Goal: Browse casually: Explore the website without a specific task or goal

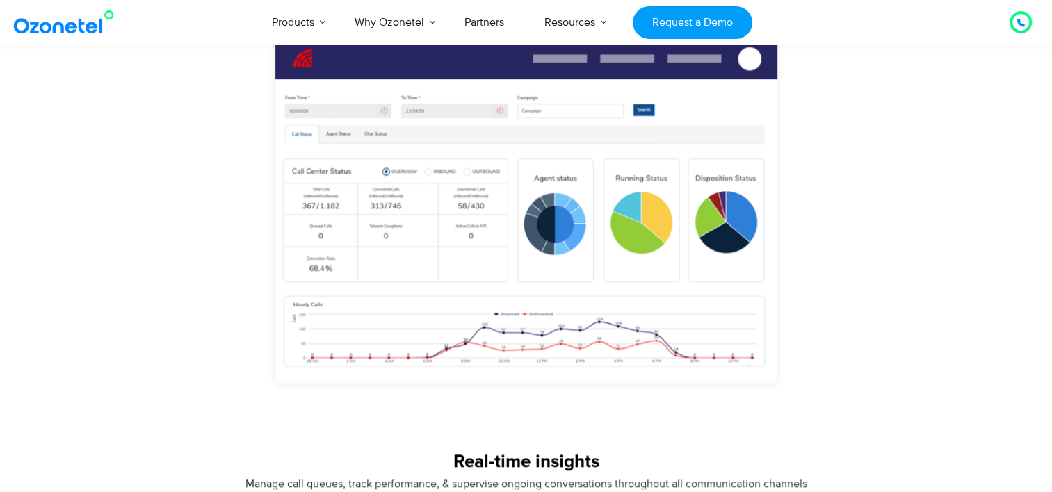
scroll to position [1075, 0]
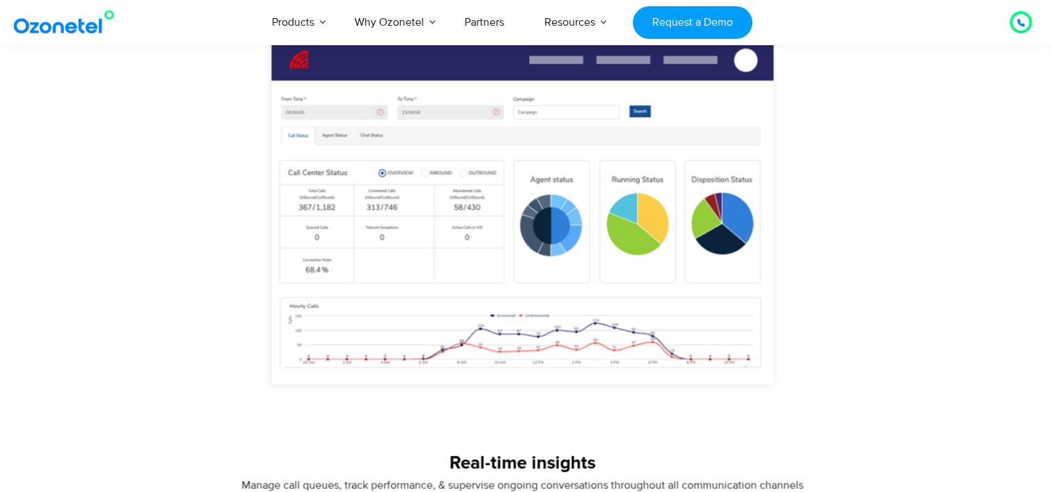
click at [483, 257] on img "3 / 3" at bounding box center [521, 233] width 667 height 414
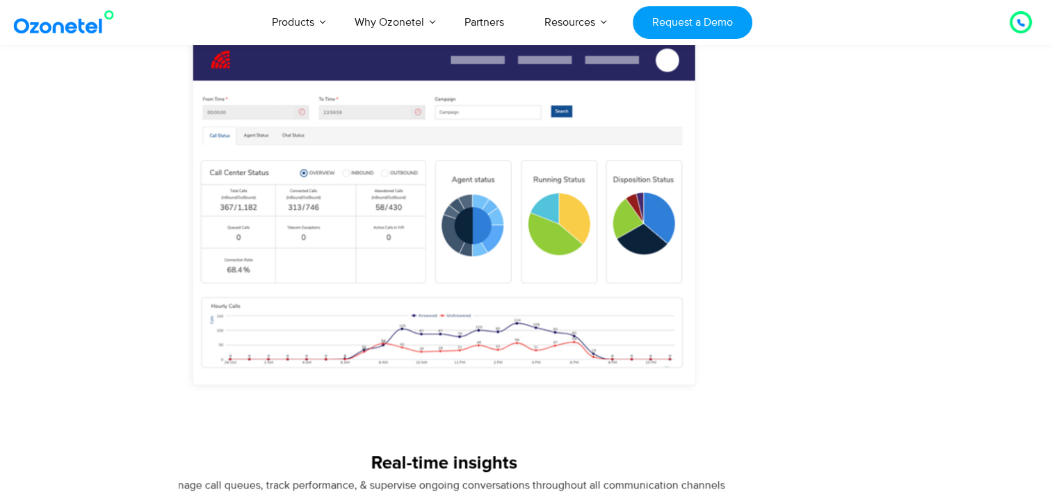
click at [350, 250] on img "3 / 3" at bounding box center [443, 233] width 667 height 414
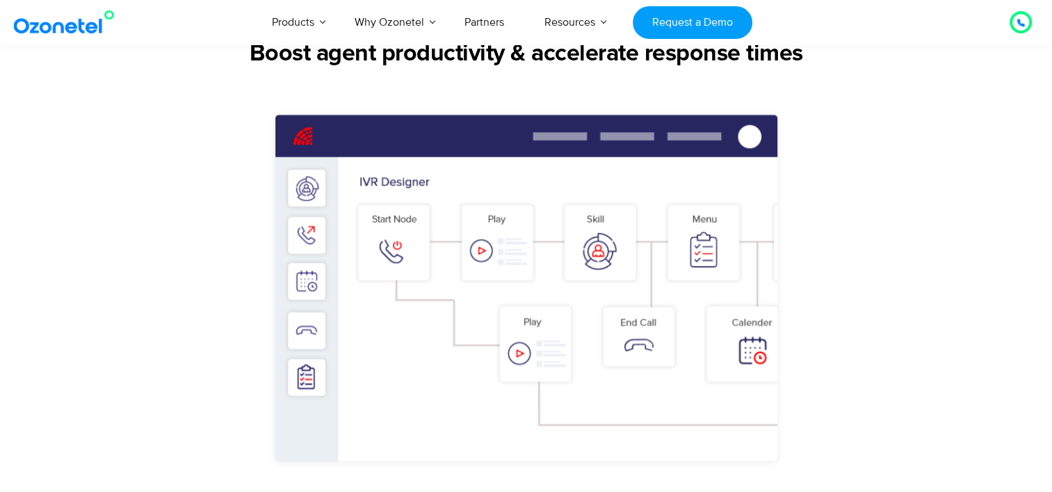
scroll to position [992, 0]
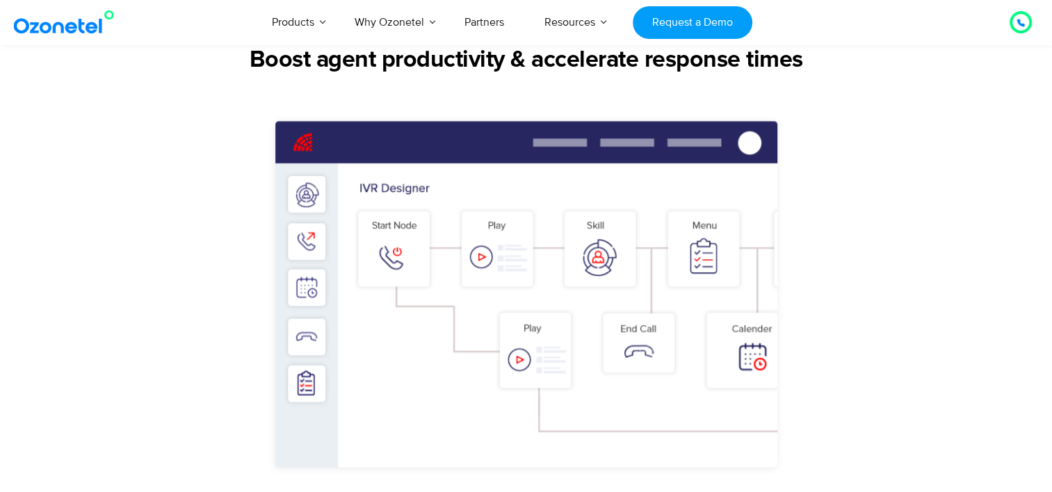
click at [380, 221] on img "2 / 3" at bounding box center [526, 316] width 667 height 414
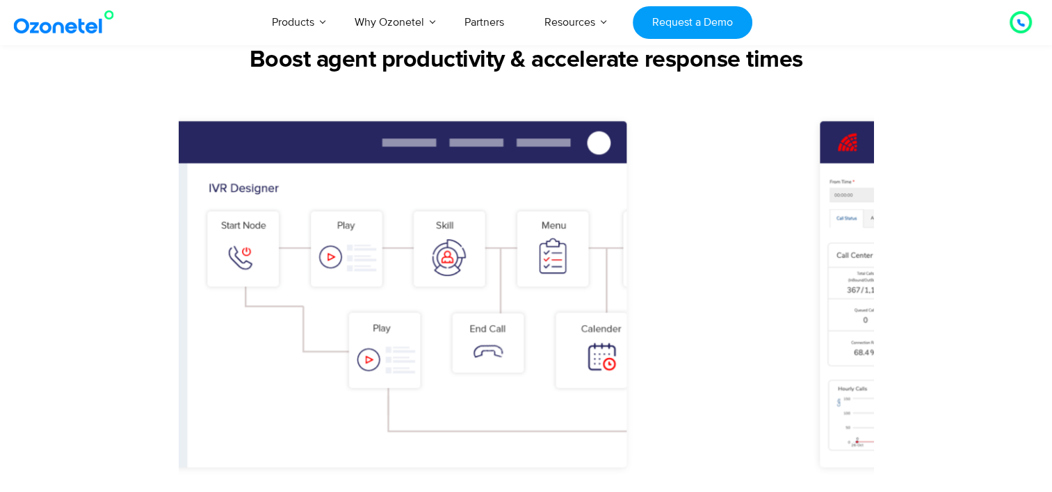
click at [341, 261] on img "2 / 3" at bounding box center [375, 316] width 667 height 414
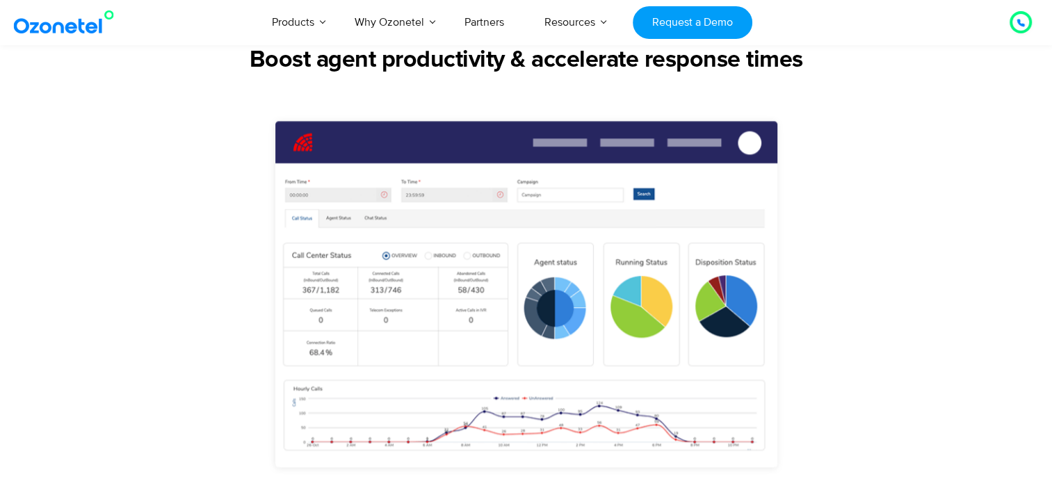
click at [283, 296] on img "3 / 3" at bounding box center [526, 316] width 667 height 414
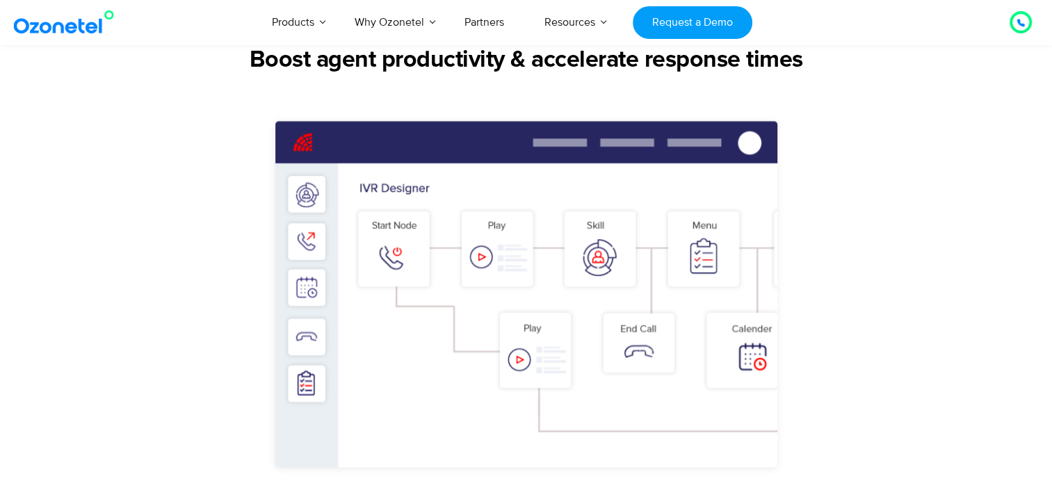
click at [304, 295] on img "2 / 3" at bounding box center [526, 316] width 667 height 414
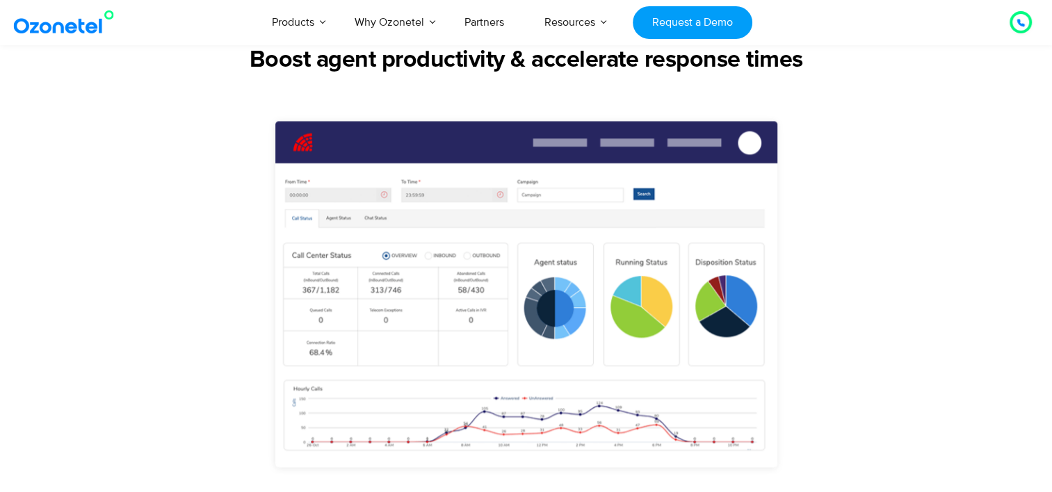
click at [352, 275] on img "3 / 3" at bounding box center [526, 316] width 667 height 414
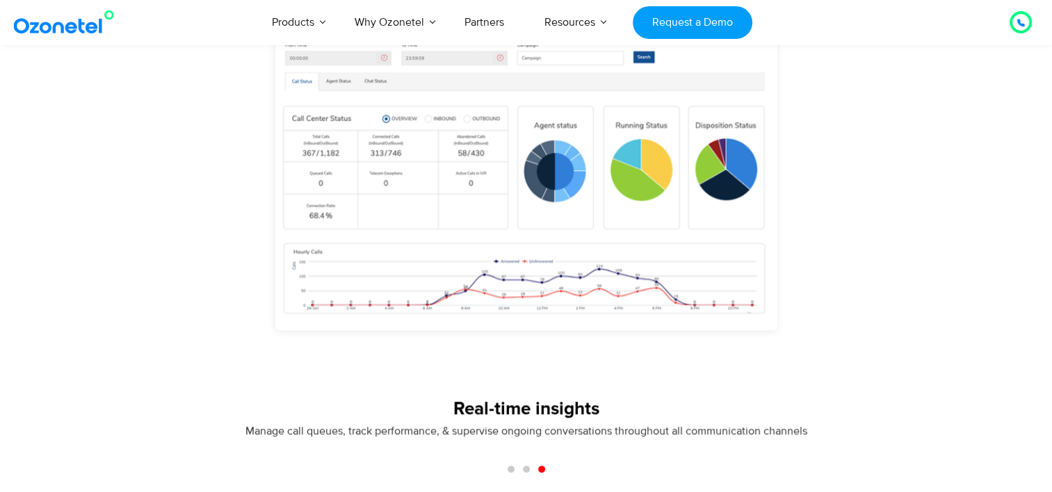
scroll to position [1136, 0]
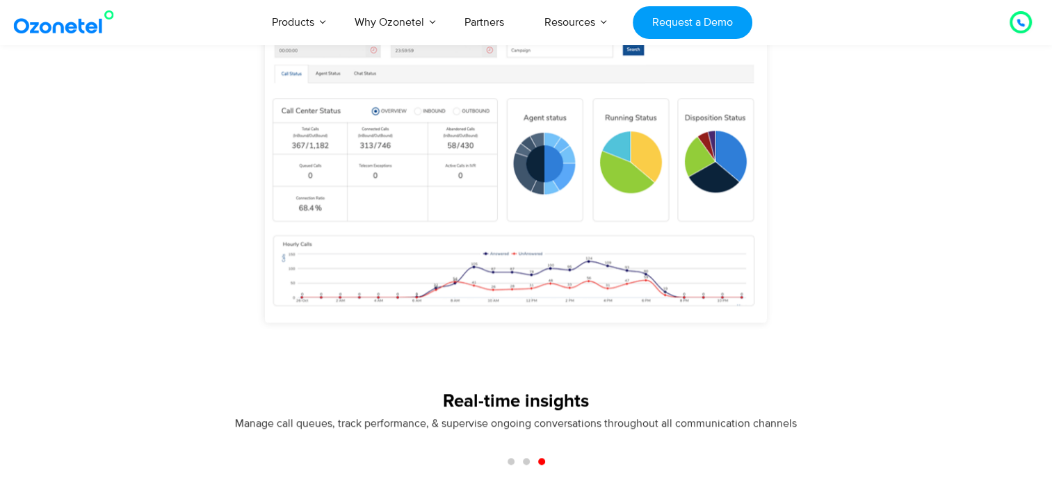
click at [498, 263] on img "3 / 3" at bounding box center [514, 172] width 667 height 414
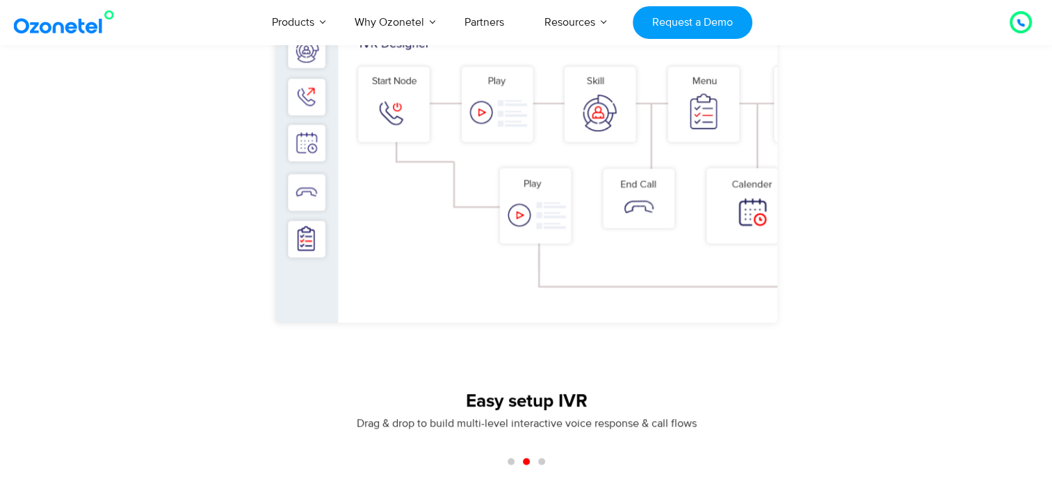
click at [314, 303] on img "2 / 3" at bounding box center [526, 172] width 667 height 414
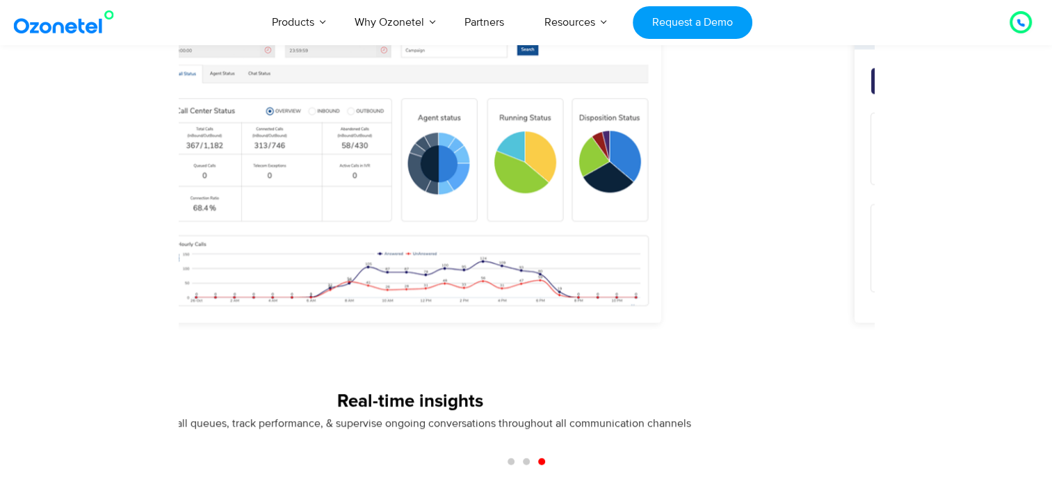
click at [388, 266] on img "3 / 3" at bounding box center [409, 172] width 667 height 414
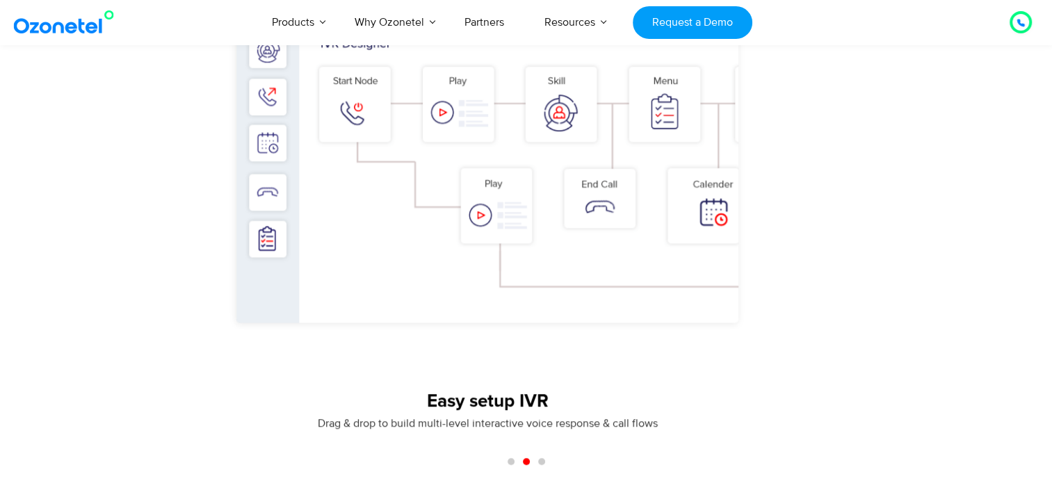
click at [586, 239] on img "2 / 3" at bounding box center [487, 172] width 667 height 414
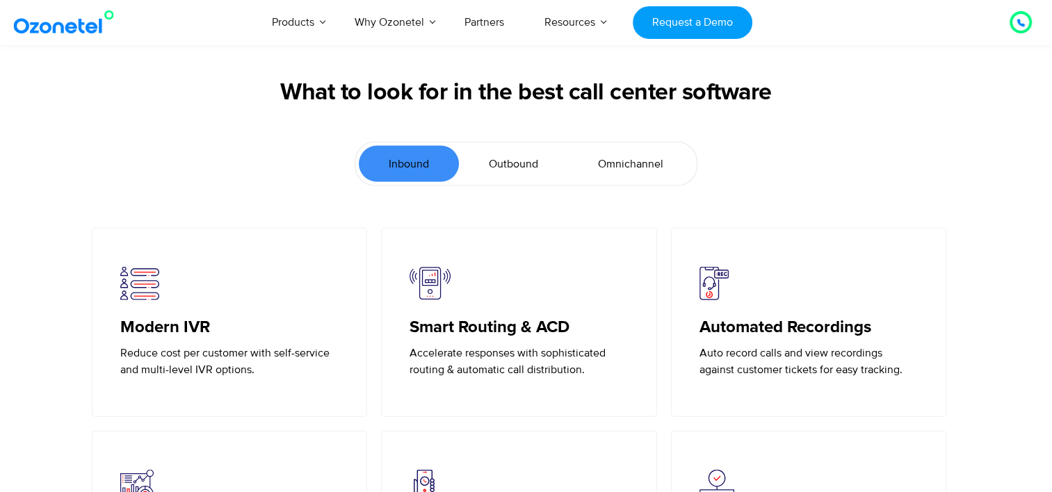
scroll to position [2988, 0]
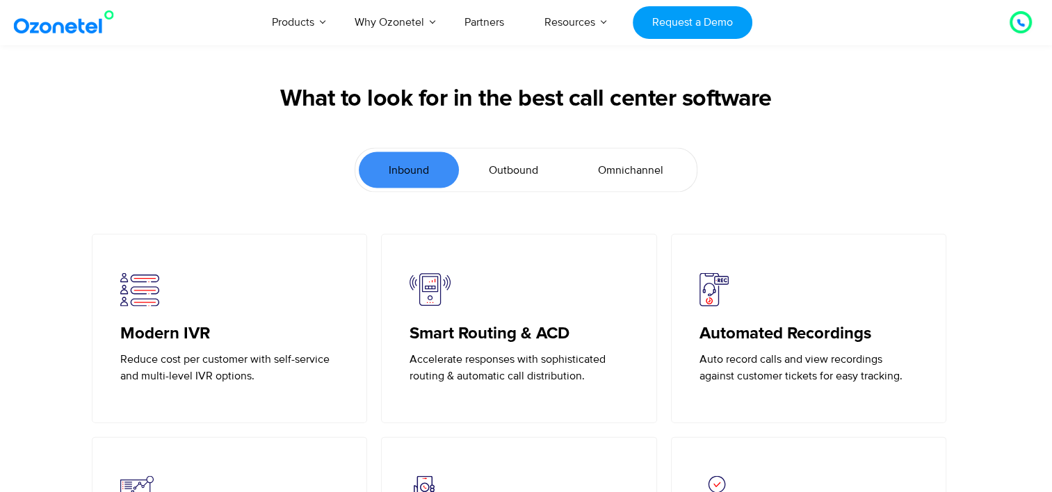
click at [534, 157] on link "Outbound" at bounding box center [513, 170] width 109 height 36
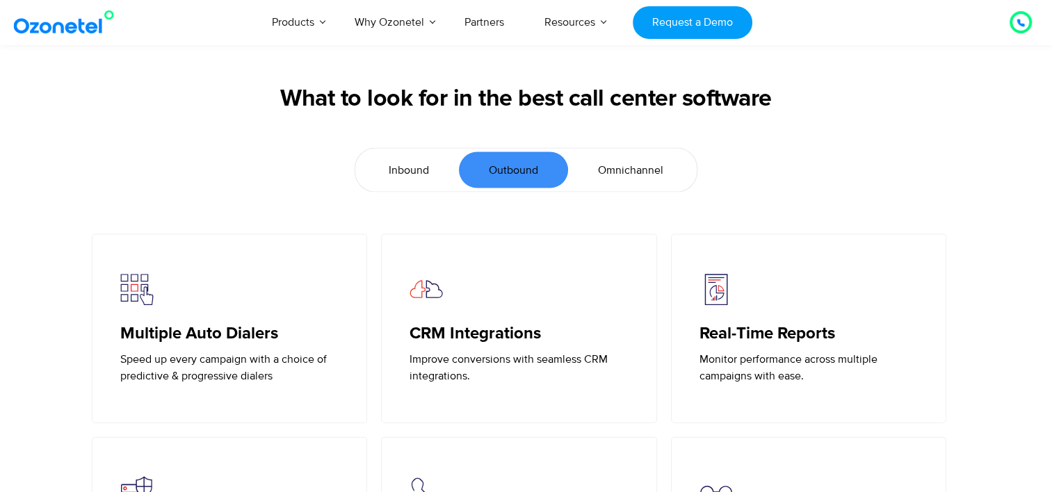
click at [628, 168] on span "Omnichannel" at bounding box center [630, 170] width 65 height 17
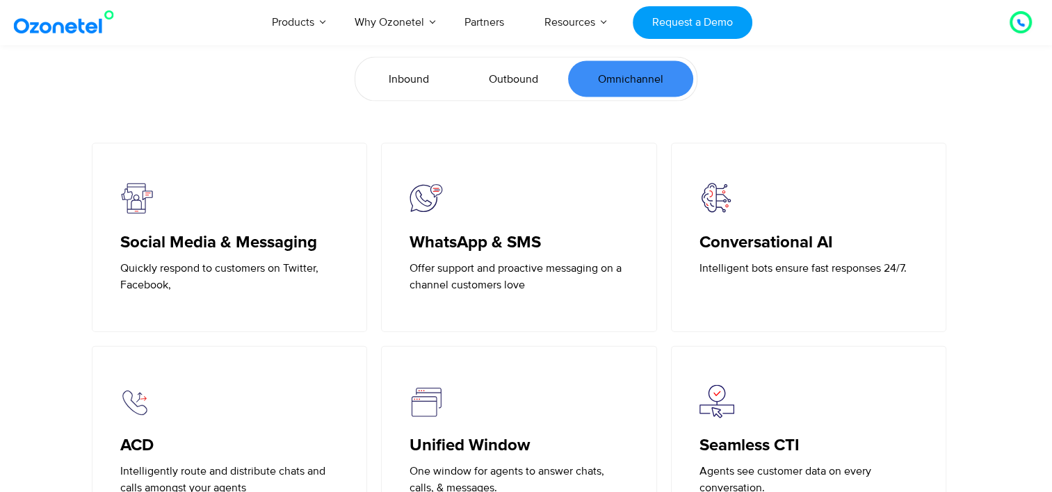
scroll to position [3078, 0]
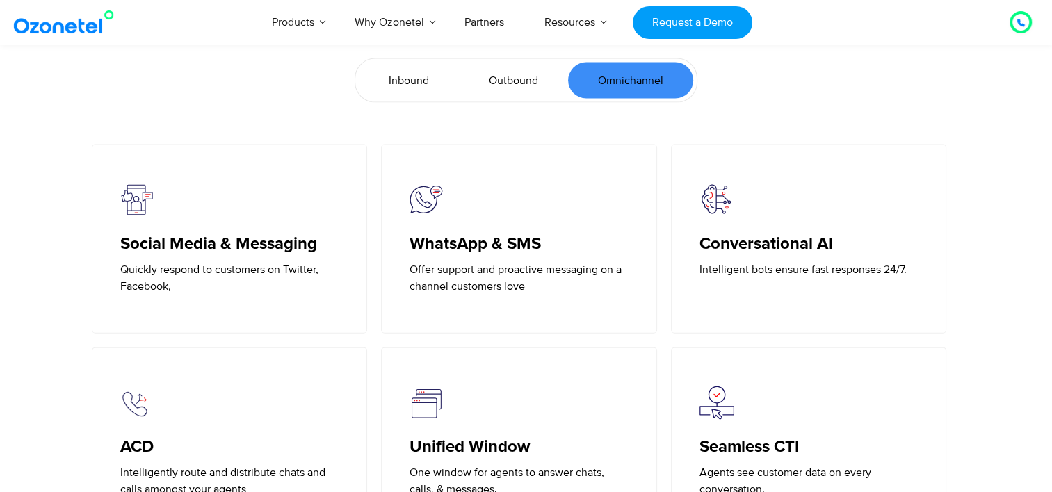
click at [418, 85] on span "Inbound" at bounding box center [409, 80] width 40 height 17
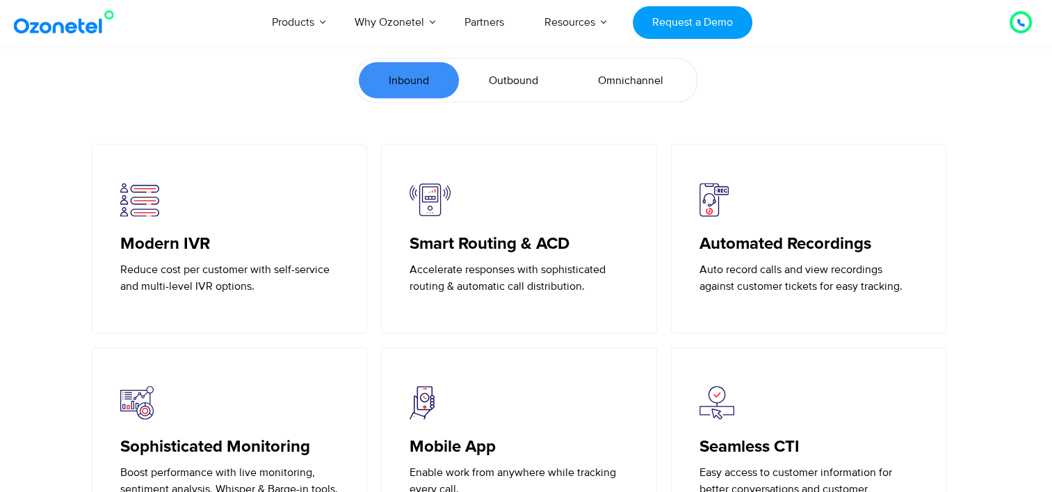
click at [500, 95] on link "Outbound" at bounding box center [513, 81] width 109 height 36
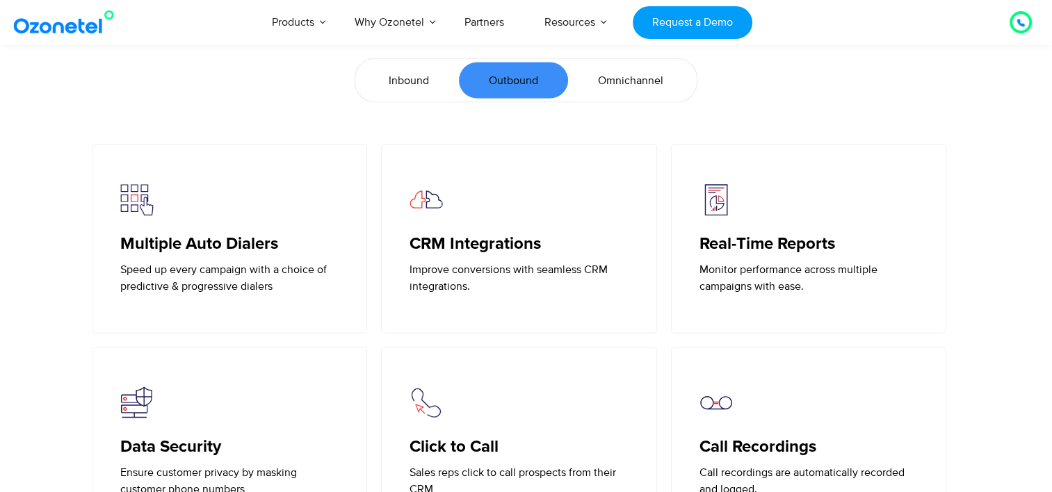
click at [612, 81] on span "Omnichannel" at bounding box center [630, 80] width 65 height 17
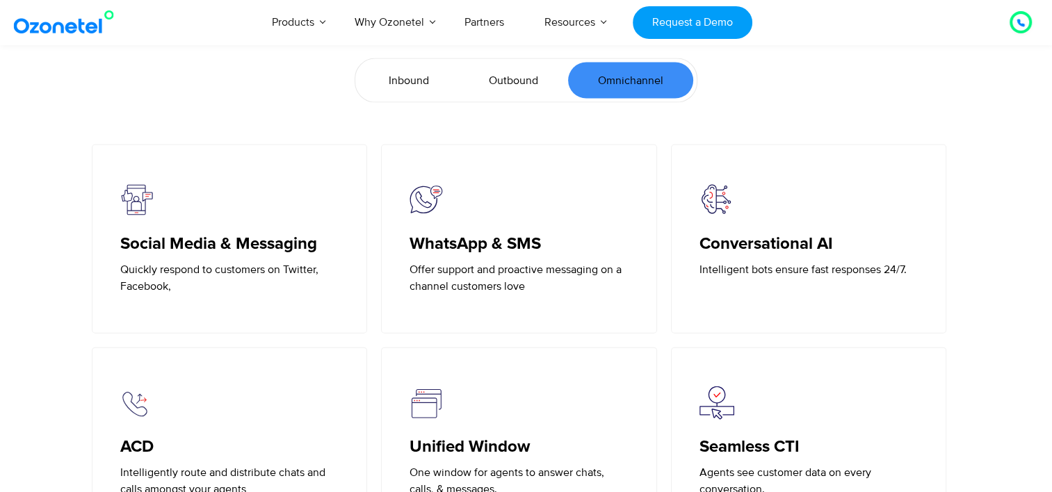
click at [421, 72] on span "Inbound" at bounding box center [409, 80] width 40 height 17
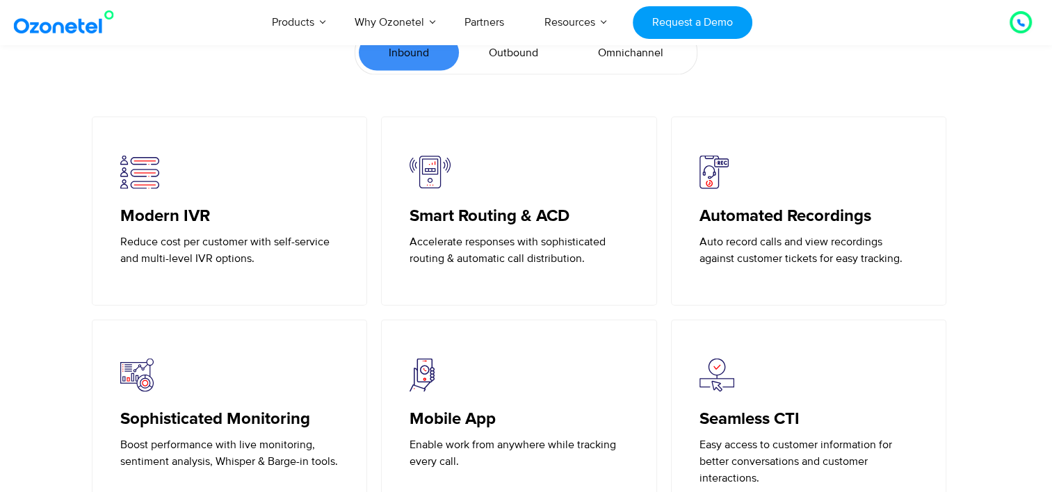
scroll to position [3075, 0]
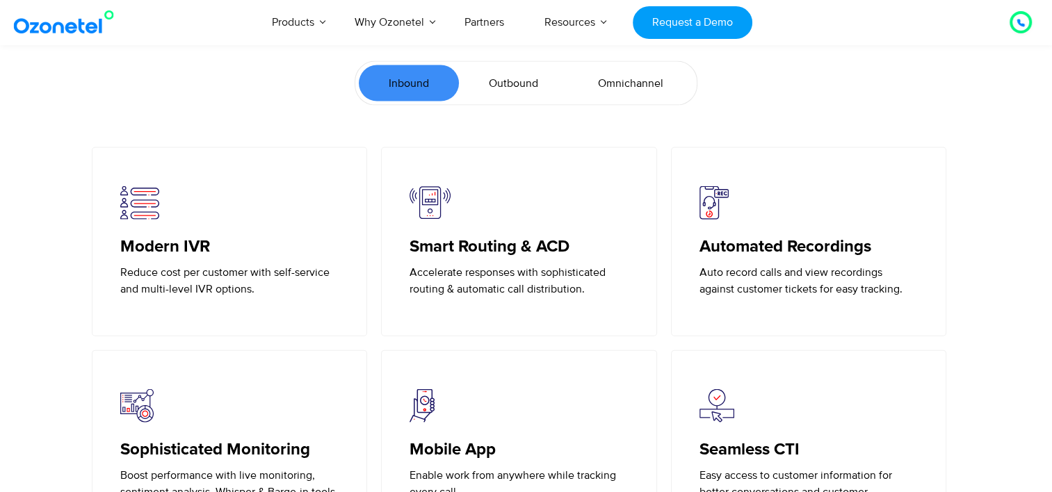
click at [504, 76] on span "Outbound" at bounding box center [513, 83] width 49 height 17
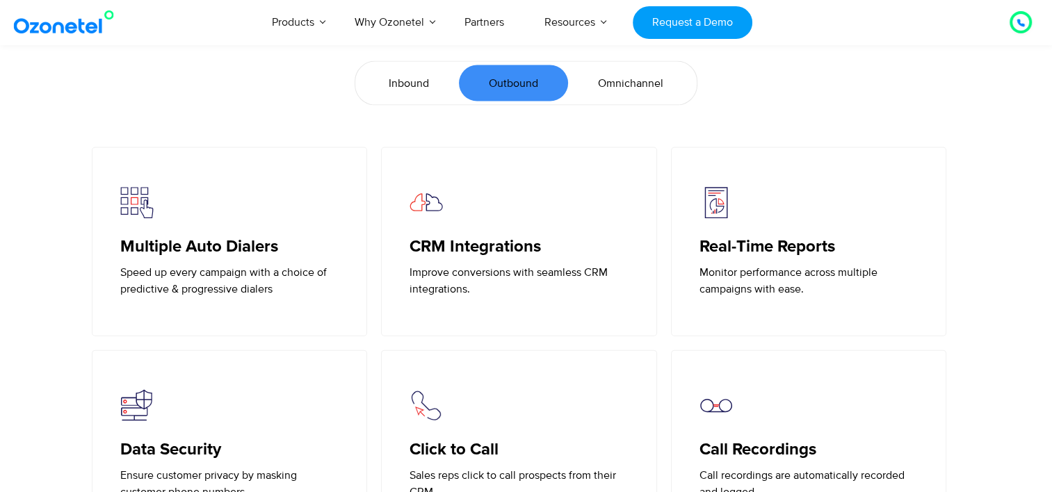
click at [605, 76] on span "Omnichannel" at bounding box center [630, 83] width 65 height 17
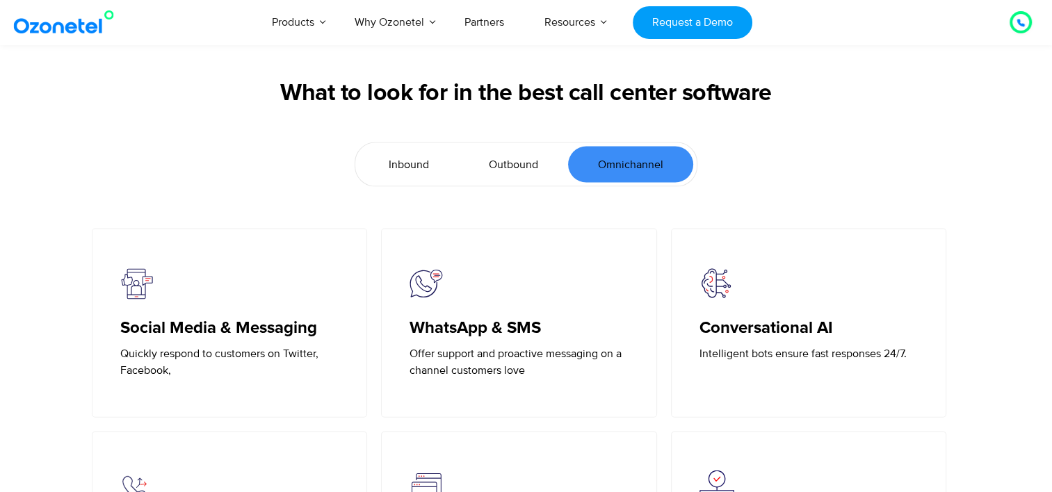
scroll to position [2994, 0]
click at [410, 158] on span "Inbound" at bounding box center [409, 164] width 40 height 17
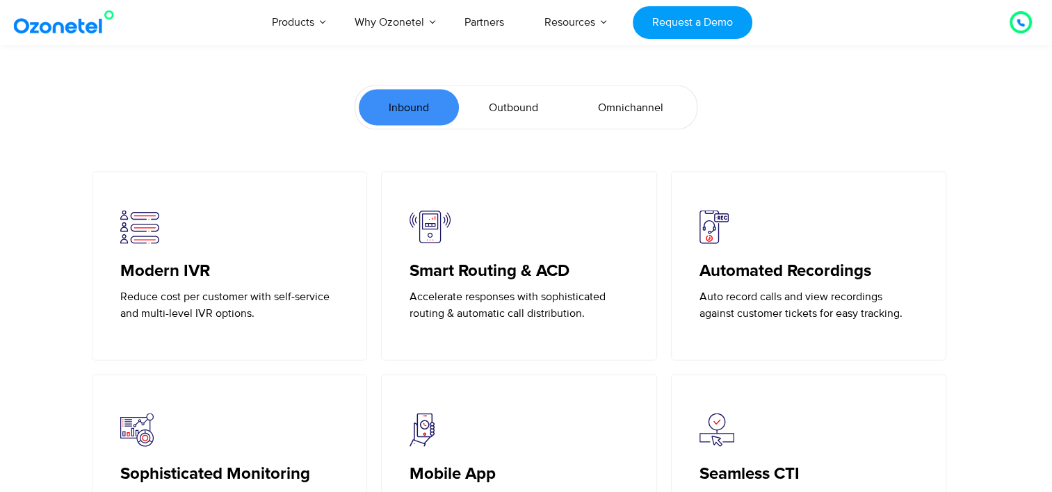
scroll to position [3048, 0]
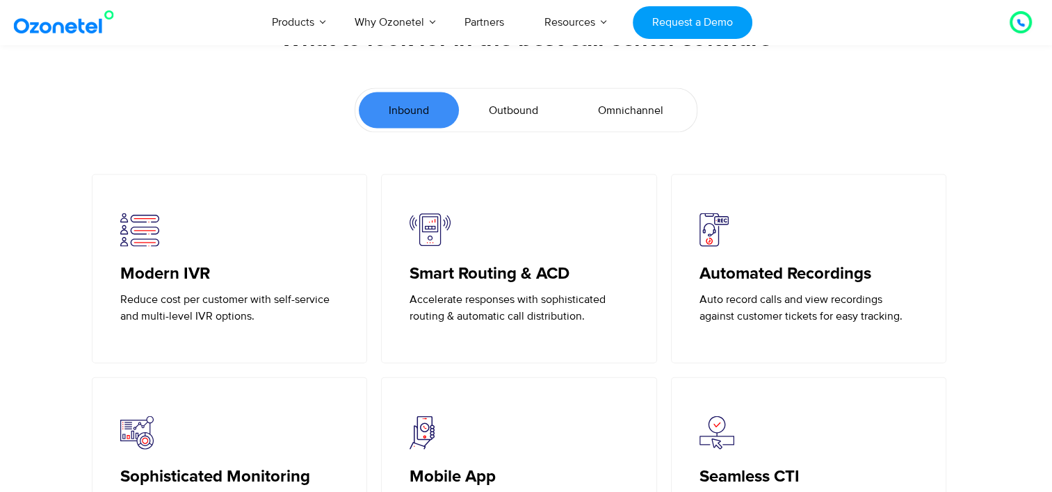
click at [506, 113] on span "Outbound" at bounding box center [513, 110] width 49 height 17
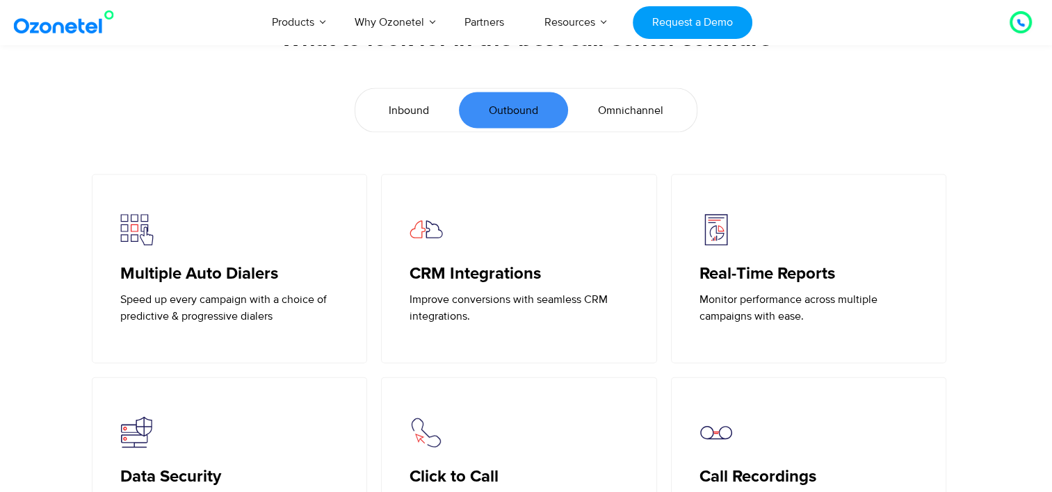
click at [625, 108] on span "Omnichannel" at bounding box center [630, 110] width 65 height 17
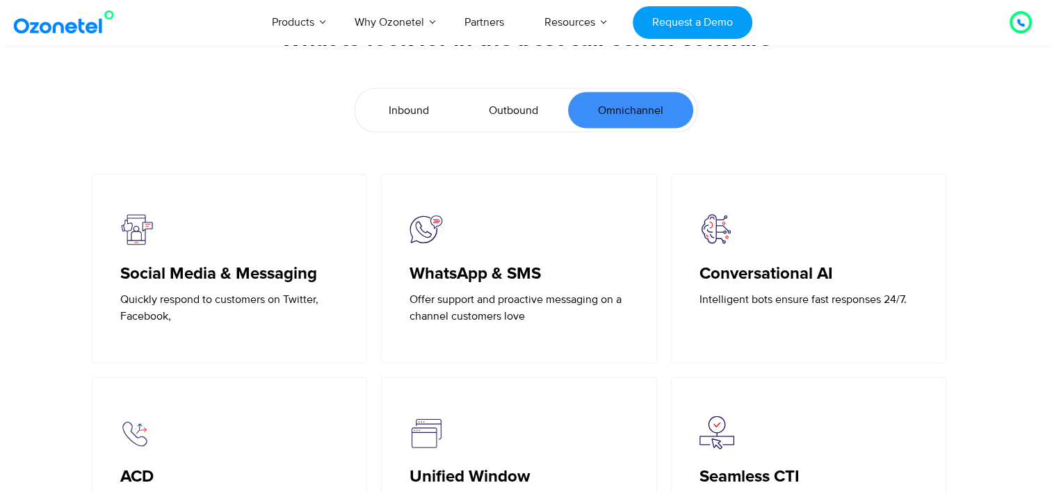
click at [414, 107] on span "Inbound" at bounding box center [409, 110] width 40 height 17
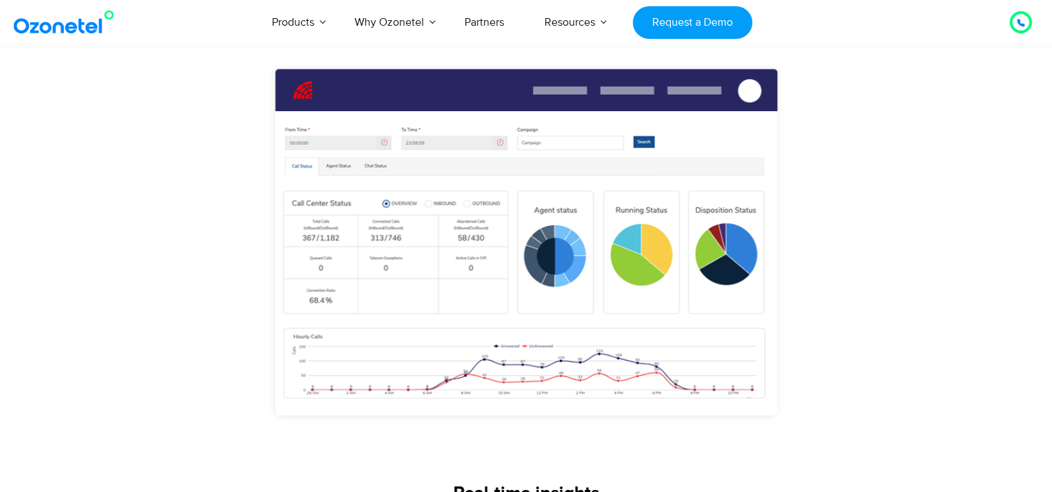
scroll to position [1045, 0]
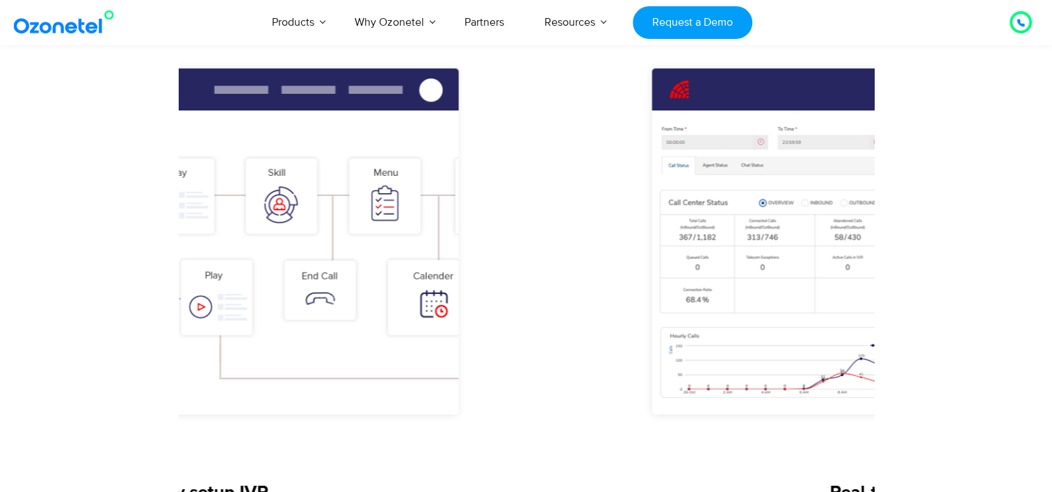
click at [847, 157] on img "3 / 3" at bounding box center [902, 263] width 667 height 414
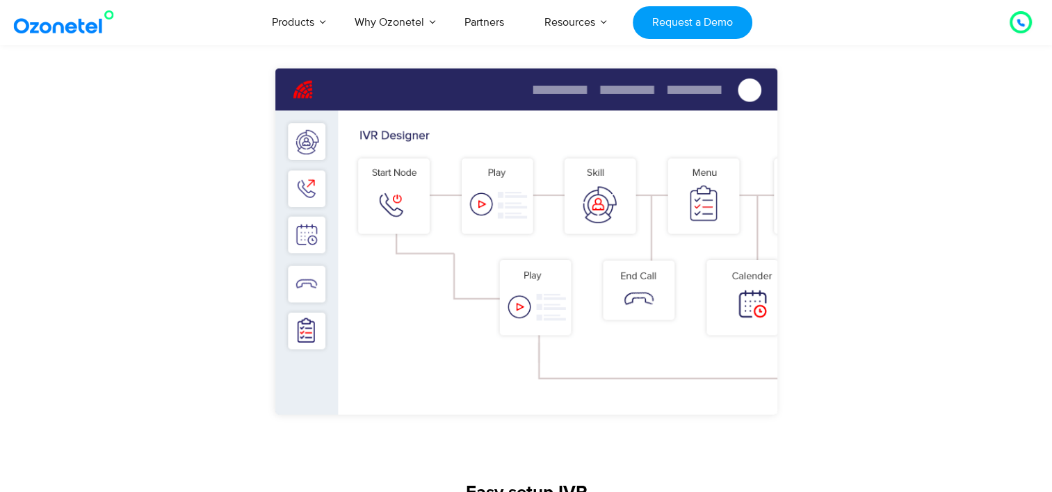
click at [932, 225] on div "Real-time insights Manage call queues, track performance, & supervise ongoing c…" at bounding box center [526, 303] width 973 height 523
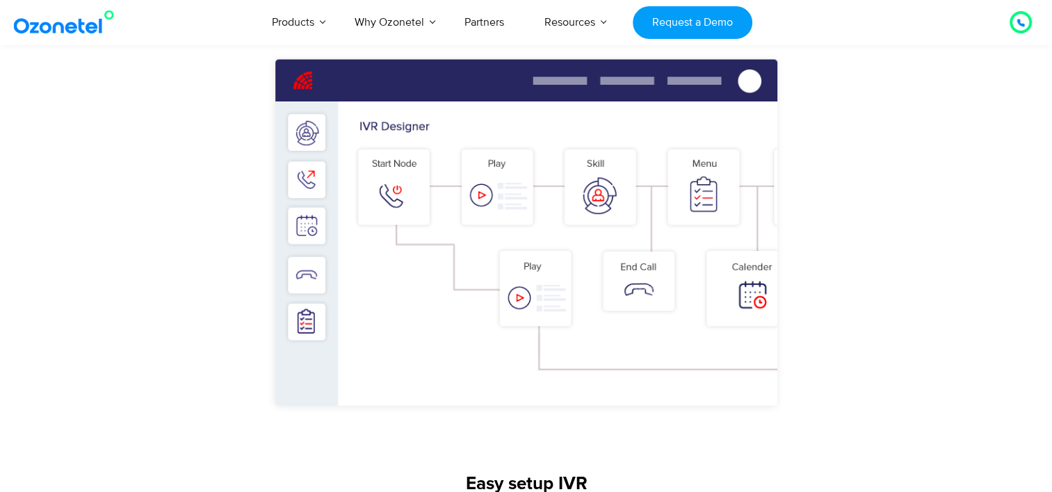
scroll to position [1059, 0]
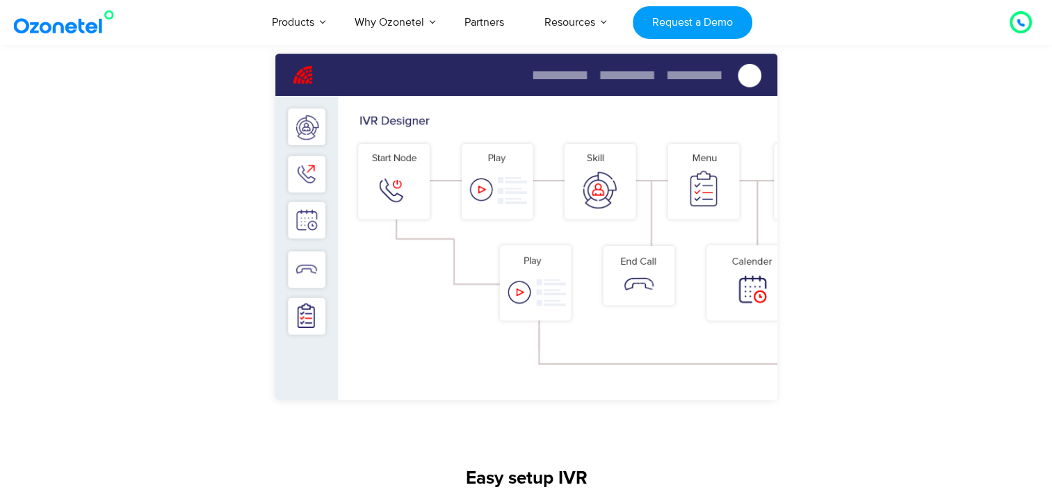
click at [354, 252] on img "2 / 3" at bounding box center [526, 249] width 667 height 414
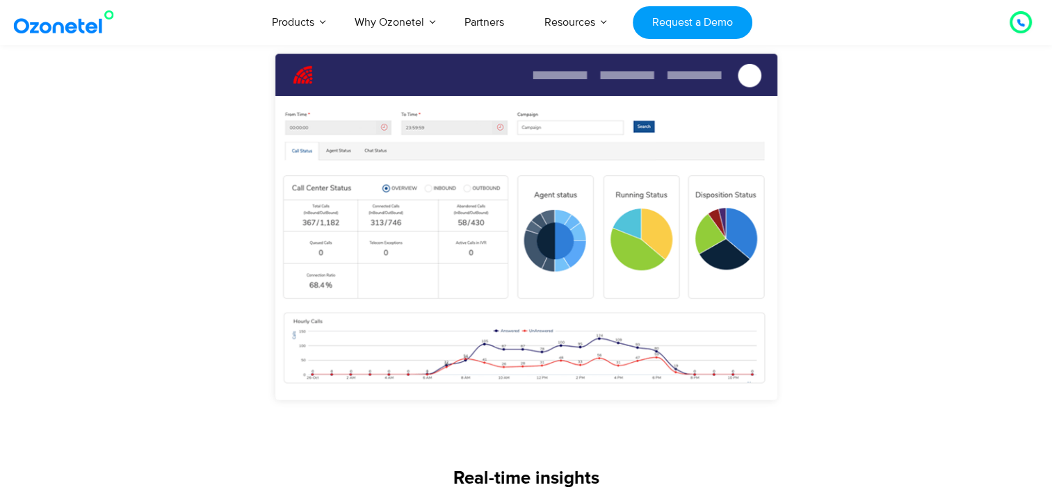
click at [436, 242] on img "3 / 3" at bounding box center [526, 249] width 667 height 414
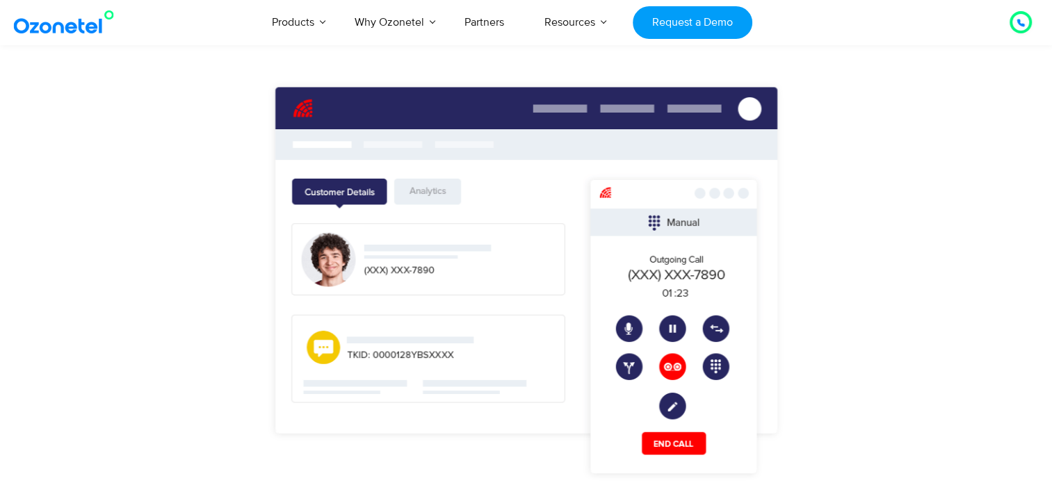
scroll to position [1026, 0]
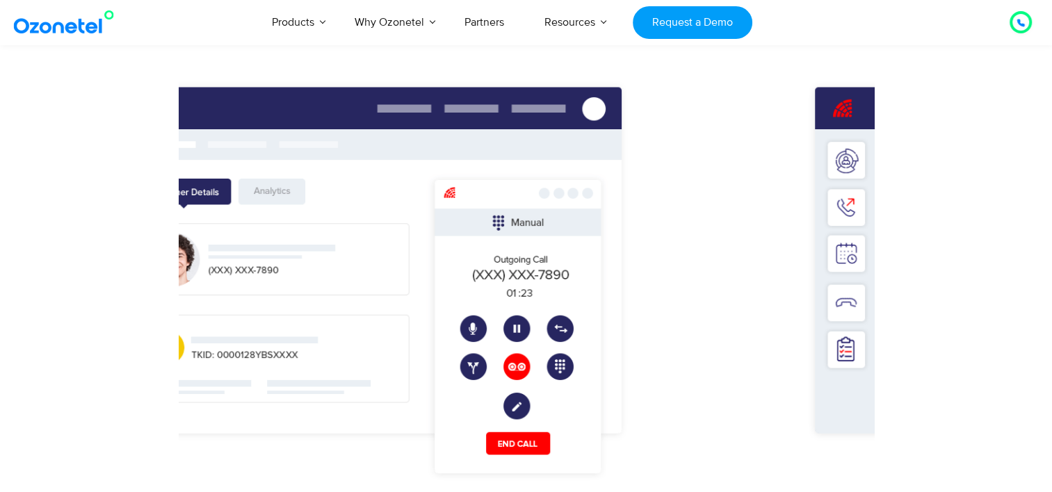
click at [395, 202] on img "1 / 3" at bounding box center [370, 282] width 667 height 414
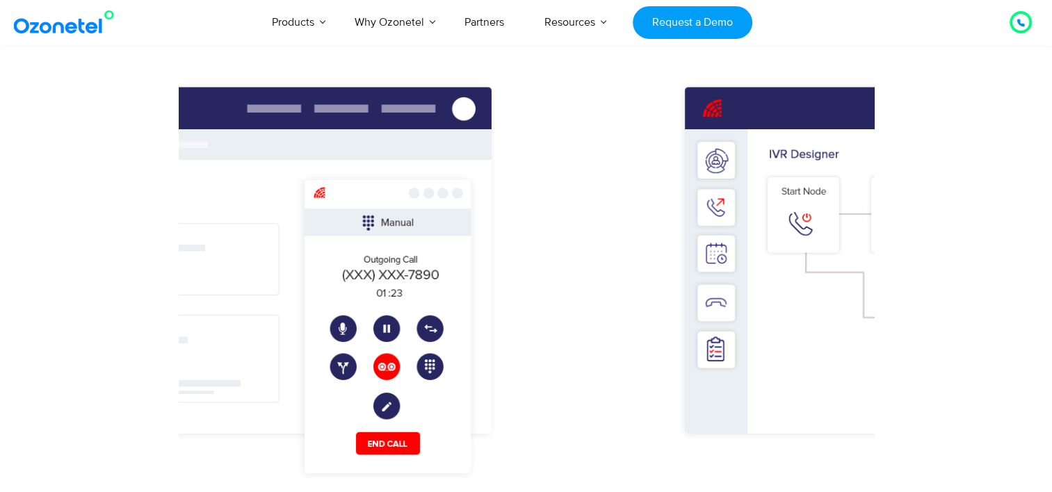
click at [306, 215] on img "1 / 3" at bounding box center [239, 282] width 667 height 414
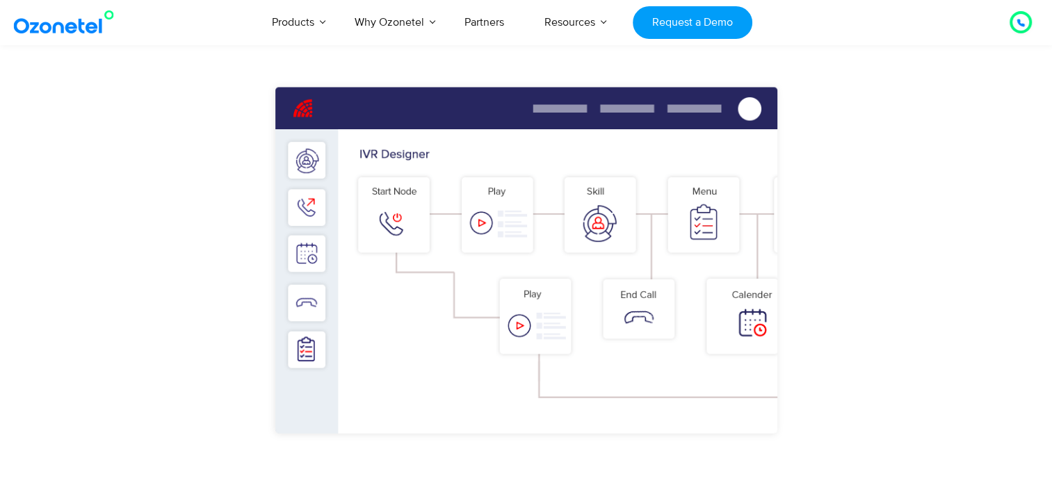
click at [398, 194] on img "2 / 3" at bounding box center [526, 282] width 667 height 414
click at [403, 225] on img "2 / 3" at bounding box center [526, 282] width 667 height 414
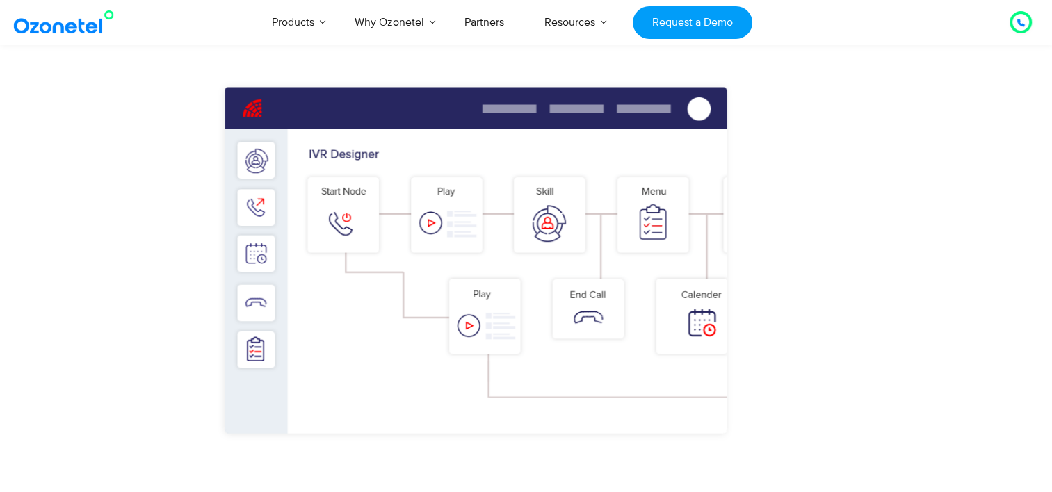
click at [103, 334] on div "Real-time insights Manage call queues, track performance, & supervise ongoing c…" at bounding box center [526, 322] width 973 height 523
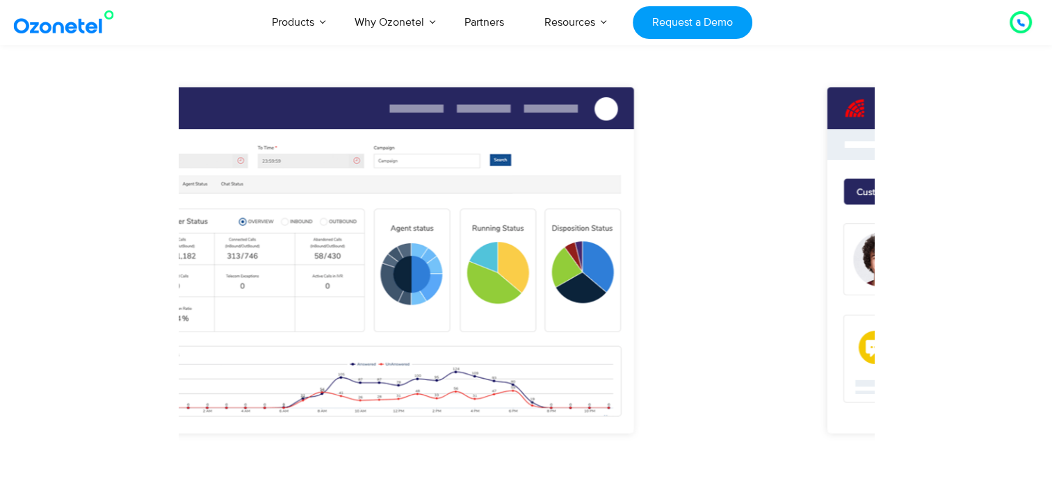
click at [272, 300] on img "3 / 3" at bounding box center [382, 282] width 667 height 414
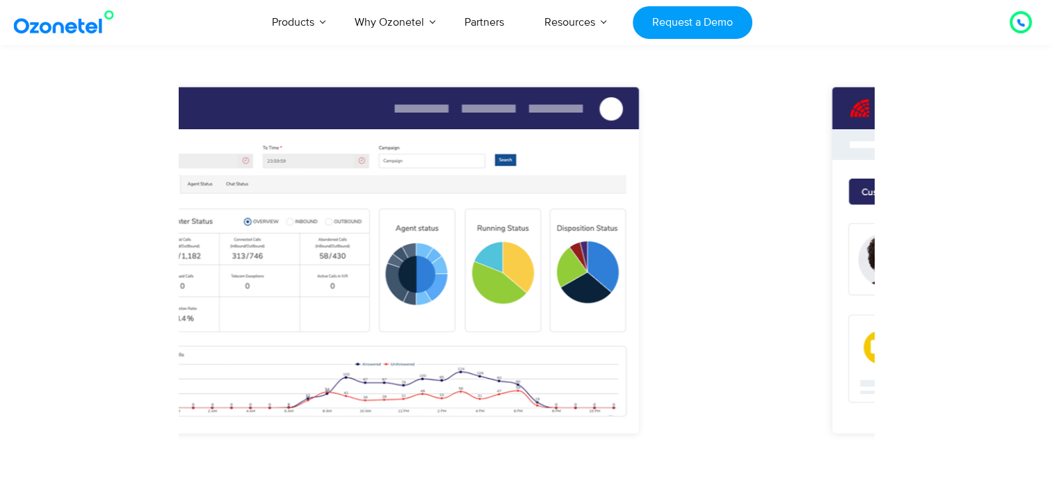
click at [338, 249] on img "3 / 3" at bounding box center [387, 282] width 667 height 414
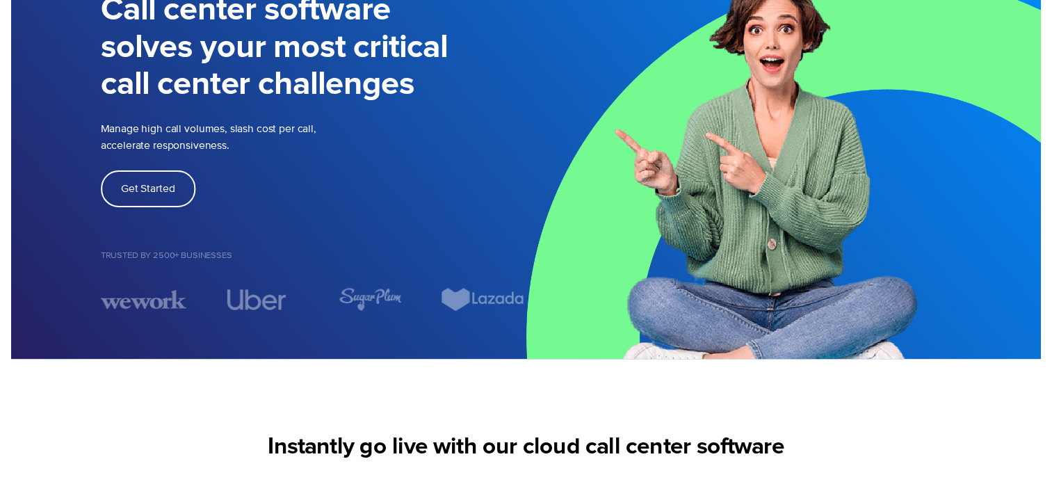
scroll to position [0, 0]
